Goal: Information Seeking & Learning: Find specific fact

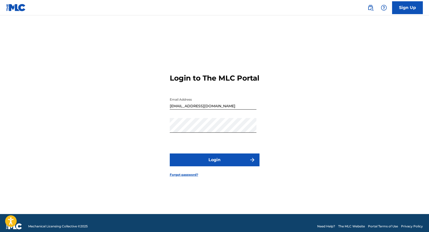
click at [196, 159] on button "Login" at bounding box center [215, 159] width 90 height 13
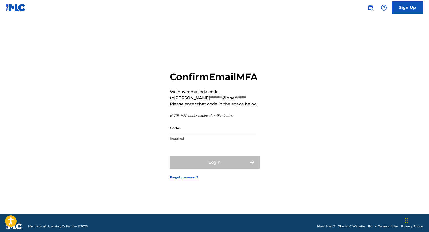
click at [210, 132] on input "Code" at bounding box center [213, 128] width 87 height 15
paste input "448191"
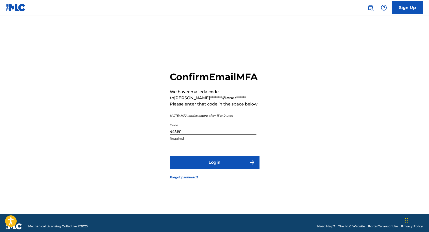
type input "448191"
click at [222, 163] on button "Login" at bounding box center [215, 162] width 90 height 13
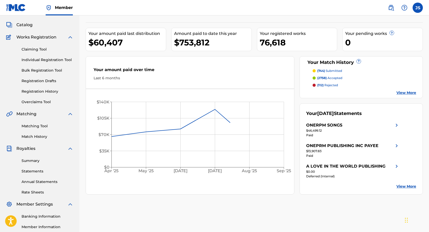
scroll to position [35, 0]
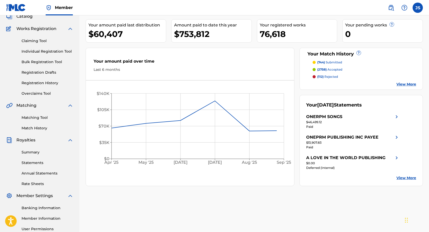
click at [41, 121] on div "Matching Tool Match History" at bounding box center [39, 120] width 67 height 22
click at [41, 120] on div "Matching Tool Match History" at bounding box center [39, 120] width 67 height 22
click at [41, 118] on link "Matching Tool" at bounding box center [48, 117] width 52 height 5
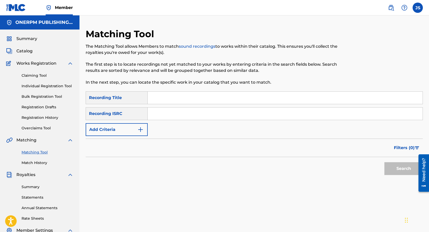
click at [178, 115] on input "Search Form" at bounding box center [285, 114] width 275 height 12
paste input "USUM72504861"
type input "USUM72504861"
click at [180, 103] on input "Search Form" at bounding box center [285, 98] width 275 height 12
type input "wapa"
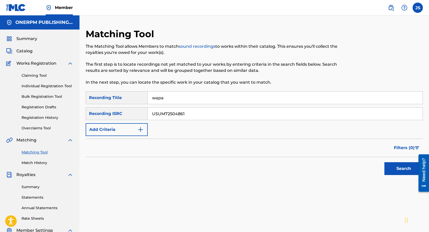
click at [386, 168] on button "Search" at bounding box center [404, 168] width 38 height 13
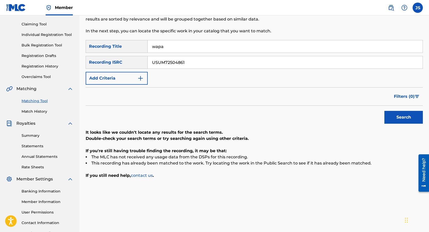
scroll to position [18, 0]
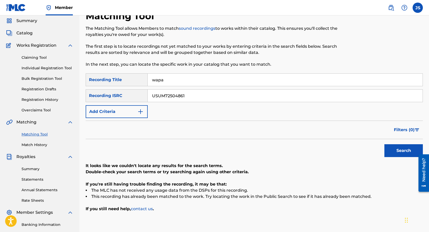
click at [191, 121] on div "Filters ( 0 )" at bounding box center [254, 130] width 337 height 18
click at [194, 92] on input "USUM72504861" at bounding box center [285, 96] width 275 height 12
click at [193, 65] on p "In the next step, you can locate the specific work in your catalog that you wan…" at bounding box center [216, 64] width 260 height 6
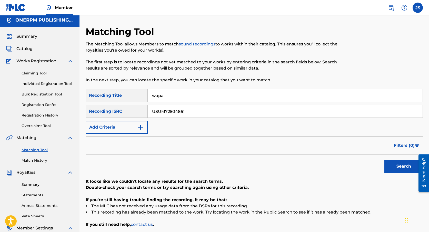
scroll to position [0, 0]
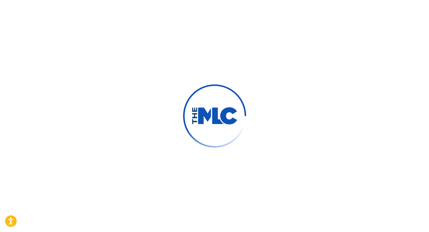
click at [23, 10] on div at bounding box center [214, 116] width 429 height 232
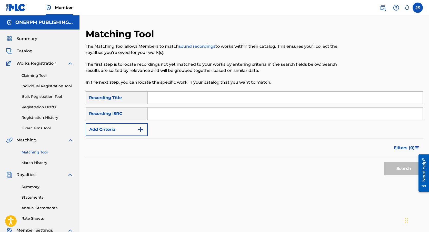
click at [35, 42] on span "Summary" at bounding box center [26, 39] width 21 height 6
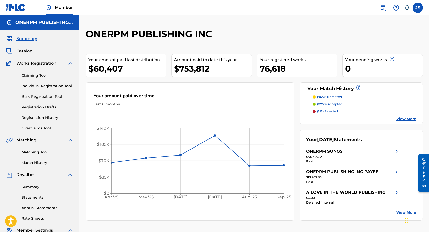
click at [384, 12] on link at bounding box center [383, 8] width 10 height 10
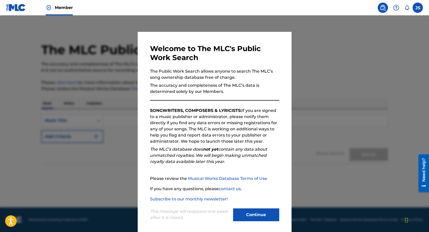
click at [259, 214] on button "Continue" at bounding box center [256, 214] width 46 height 13
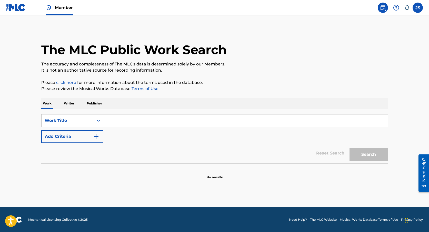
click at [214, 123] on input "Search Form" at bounding box center [245, 120] width 285 height 12
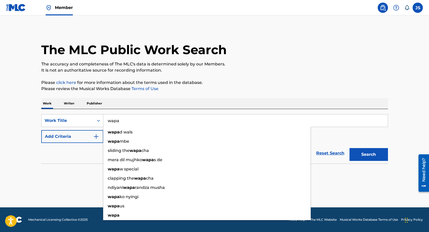
type input "wapa"
click at [350, 148] on button "Search" at bounding box center [369, 154] width 38 height 13
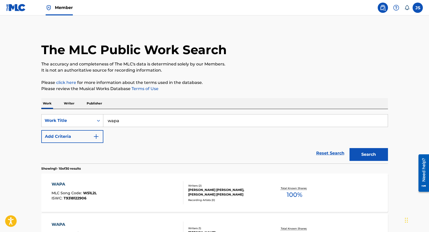
click at [83, 141] on button "Add Criteria" at bounding box center [72, 136] width 62 height 13
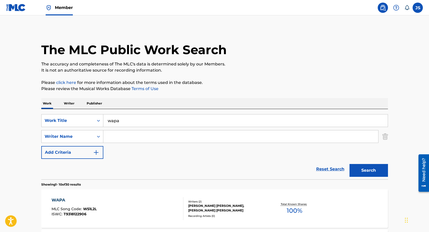
click at [138, 141] on input "Search Form" at bounding box center [240, 136] width 275 height 12
type input "laura"
click at [350, 164] on button "Search" at bounding box center [369, 170] width 38 height 13
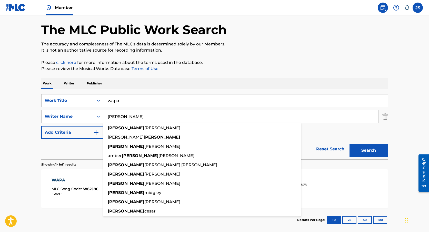
scroll to position [47, 0]
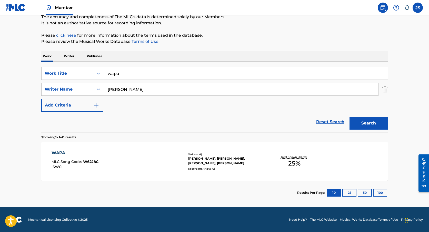
click at [397, 150] on main "The MLC Public Work Search The accuracy and completeness of The MLC's data is d…" at bounding box center [214, 87] width 429 height 239
click at [310, 155] on div "Total Known Shares: 25 %" at bounding box center [295, 162] width 58 height 16
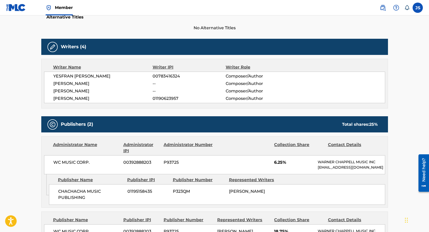
scroll to position [230, 0]
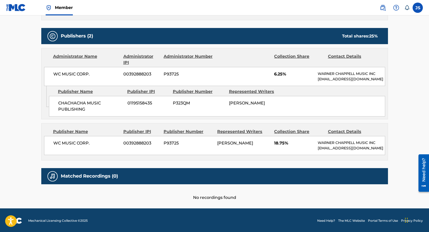
click at [143, 141] on span "00392888203" at bounding box center [141, 143] width 36 height 6
click at [146, 100] on span "01195158435" at bounding box center [149, 103] width 42 height 6
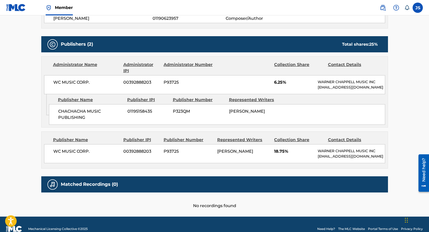
scroll to position [170, 0]
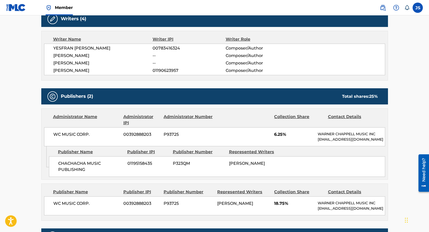
click at [159, 70] on span "01190623957" at bounding box center [189, 70] width 73 height 6
copy span "01190623957"
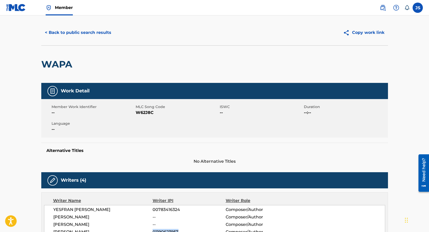
scroll to position [11, 0]
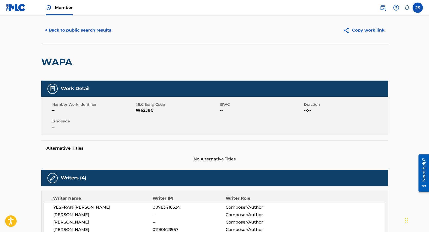
click at [143, 111] on span "W62J8C" at bounding box center [177, 110] width 83 height 6
copy span "W62J8C"
click at [86, 28] on button "< Back to public search results" at bounding box center [78, 30] width 74 height 13
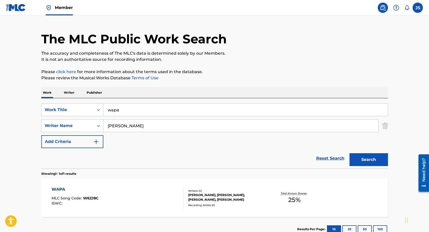
scroll to position [18, 0]
